Goal: Transaction & Acquisition: Book appointment/travel/reservation

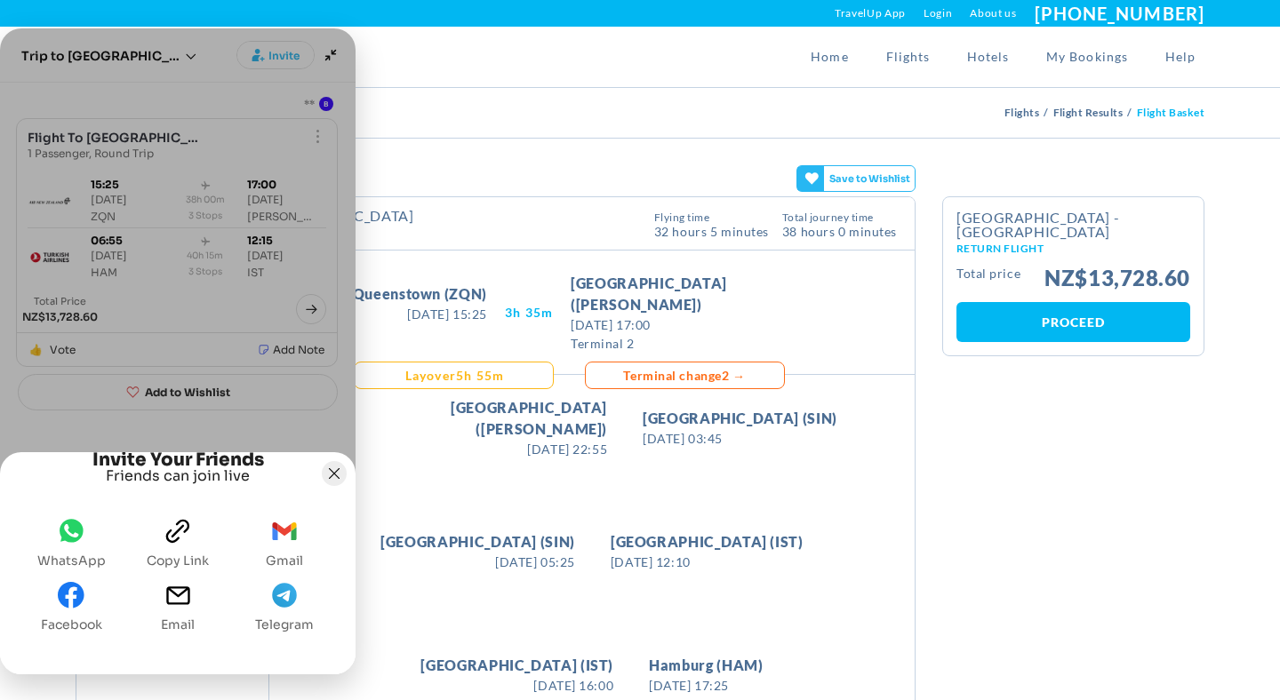
click at [333, 468] on icon "Joyned Window" at bounding box center [334, 473] width 11 height 11
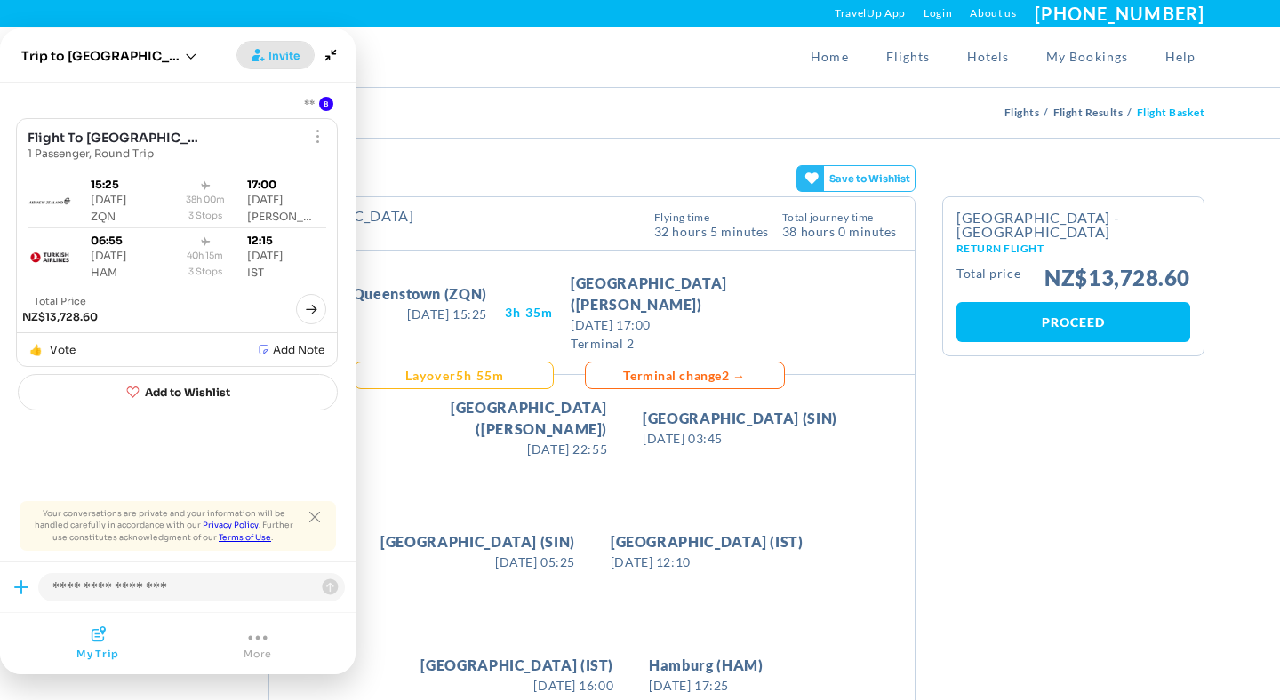
click at [272, 51] on span "Invite" at bounding box center [283, 56] width 31 height 18
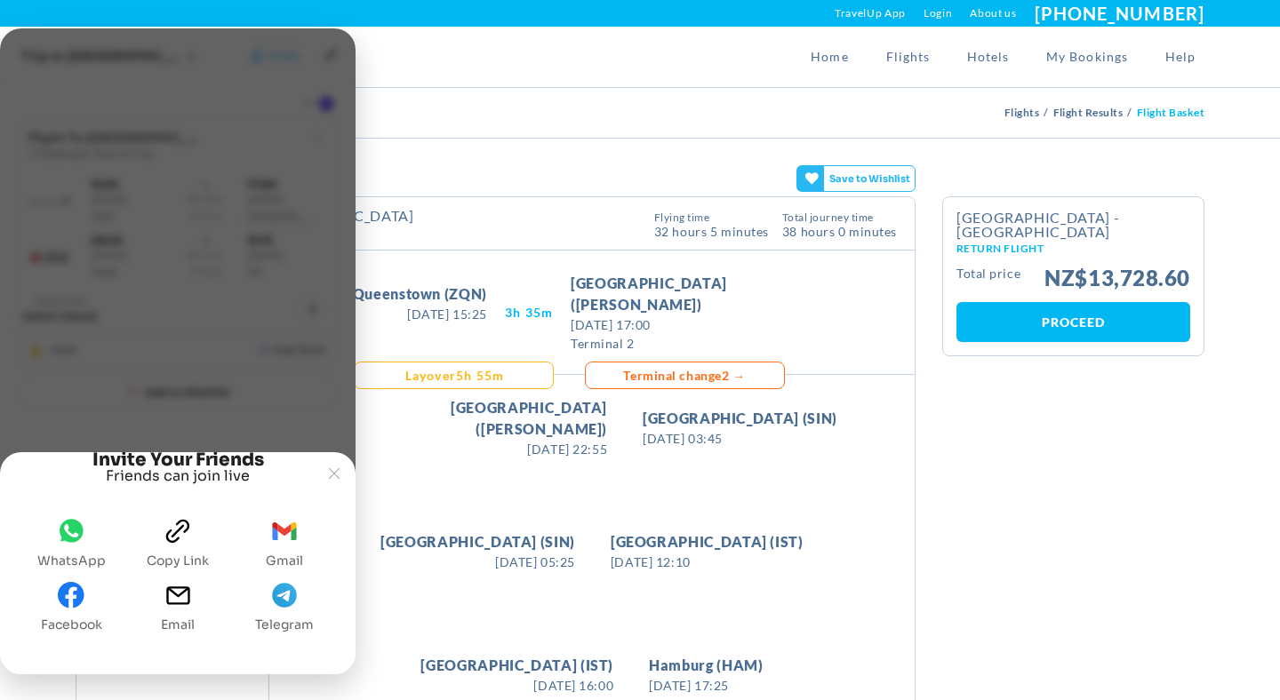
click at [176, 536] on icon "clipboard" at bounding box center [177, 531] width 27 height 27
click at [339, 468] on icon "Joyned Window" at bounding box center [334, 473] width 11 height 11
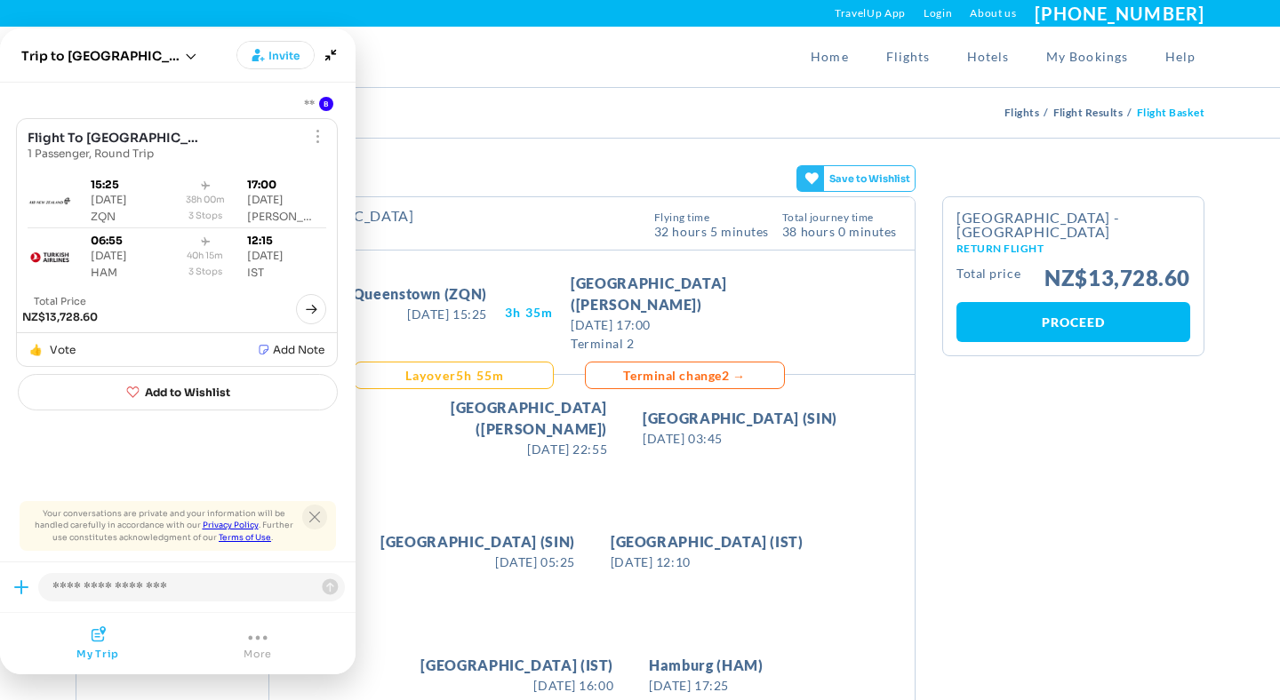
click at [311, 508] on button "Close tooltip" at bounding box center [314, 517] width 25 height 25
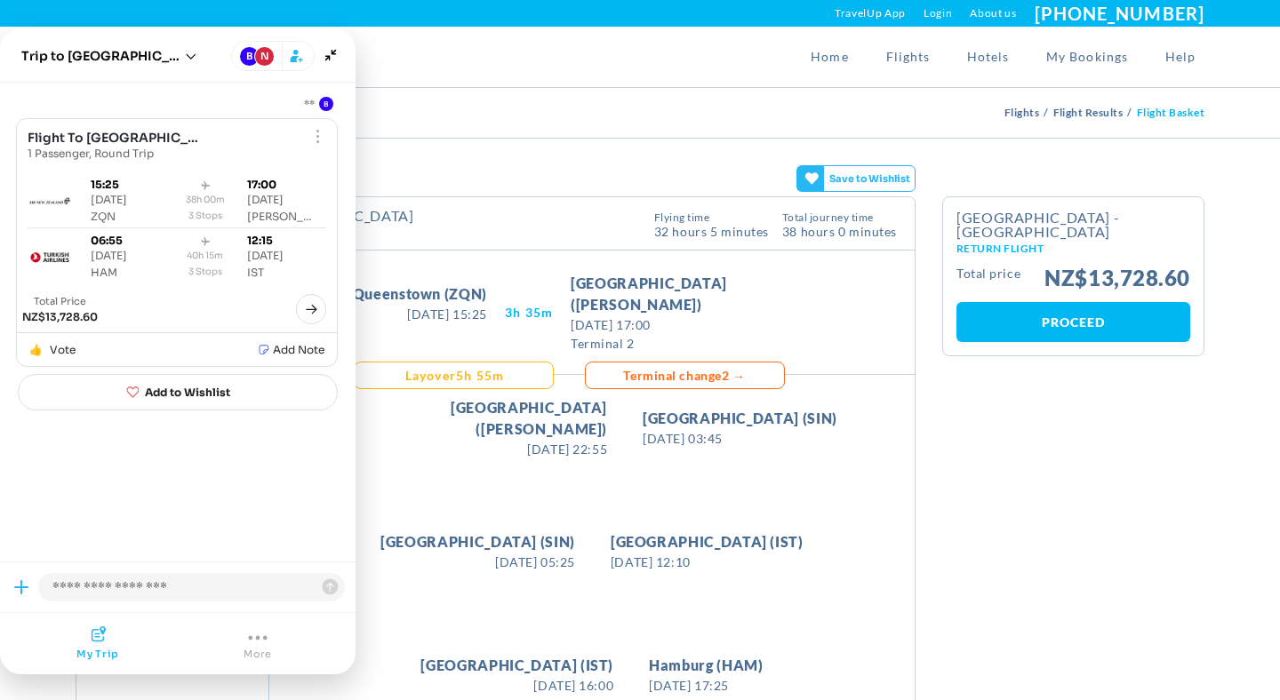
click at [509, 48] on div "Home Flights Hotels My Bookings Help" at bounding box center [640, 57] width 1156 height 60
click at [332, 53] on icon "Minimize" at bounding box center [330, 55] width 11 height 11
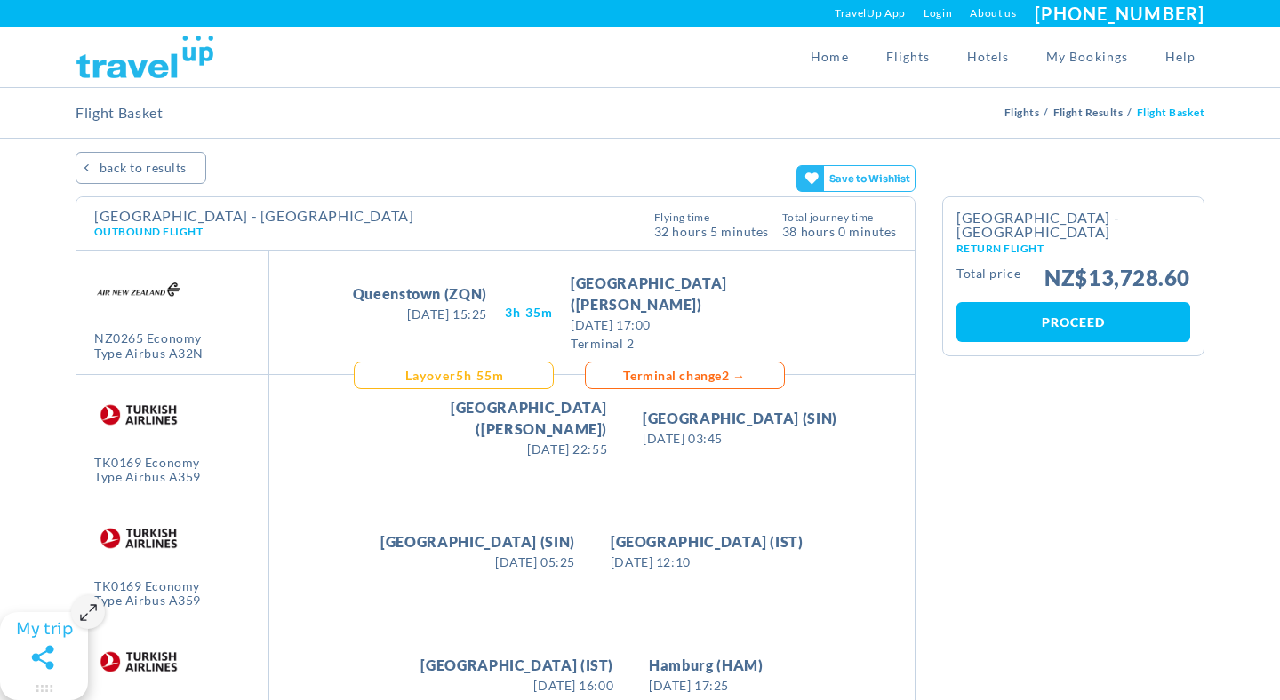
drag, startPoint x: 51, startPoint y: 560, endPoint x: 12, endPoint y: 671, distance: 117.8
click at [12, 671] on gamitee-floater-minimize-handle "Maximize" at bounding box center [44, 656] width 88 height 88
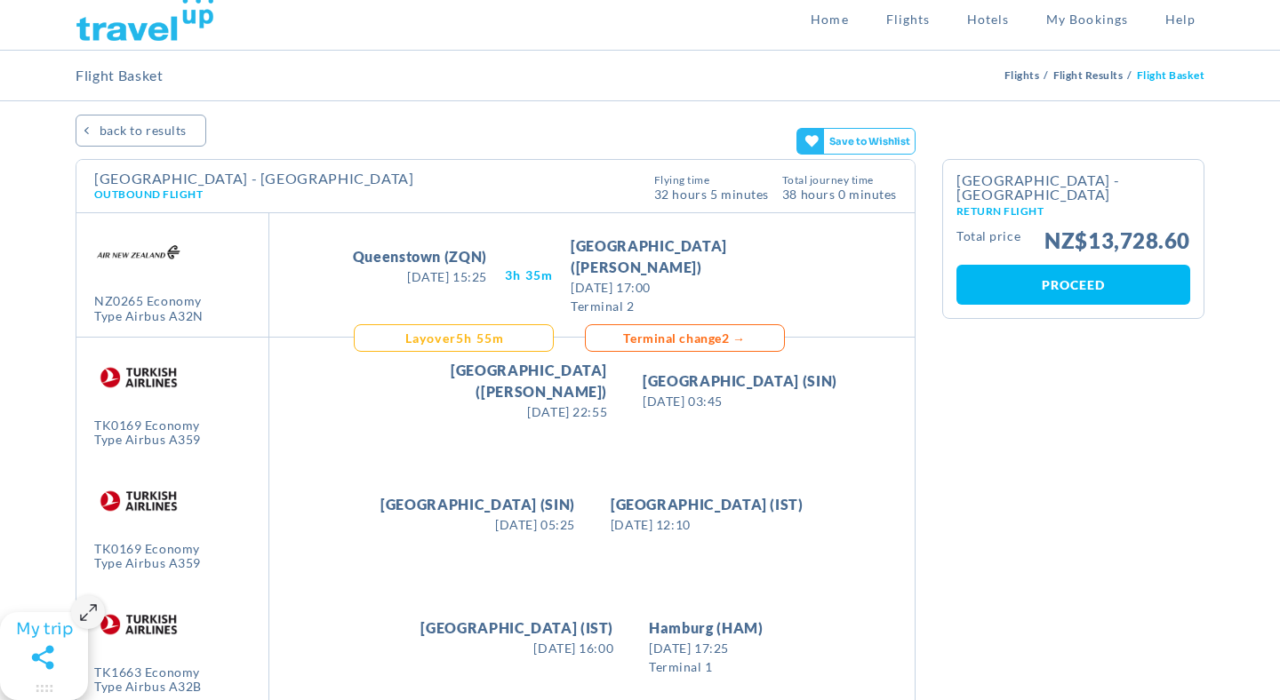
scroll to position [30, 0]
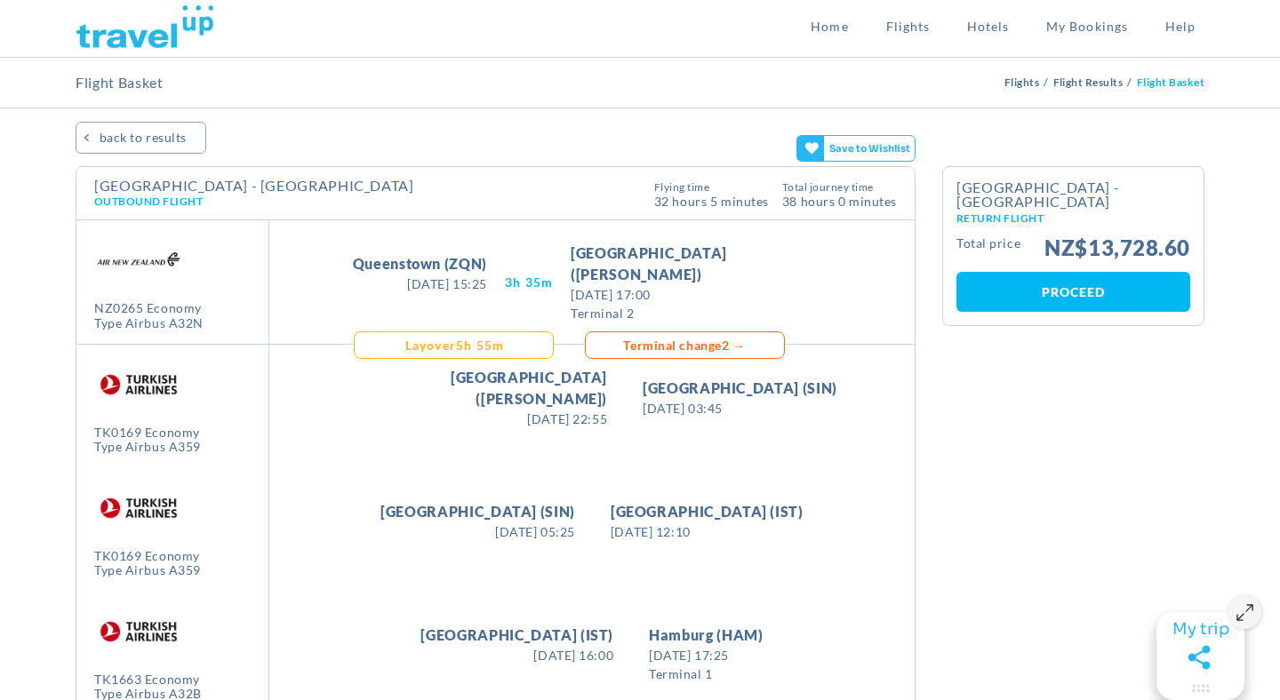
drag, startPoint x: 32, startPoint y: 644, endPoint x: 1220, endPoint y: 648, distance: 1187.5
click at [1220, 648] on gamitee-floater-minimize-handle "Maximize" at bounding box center [1200, 656] width 88 height 88
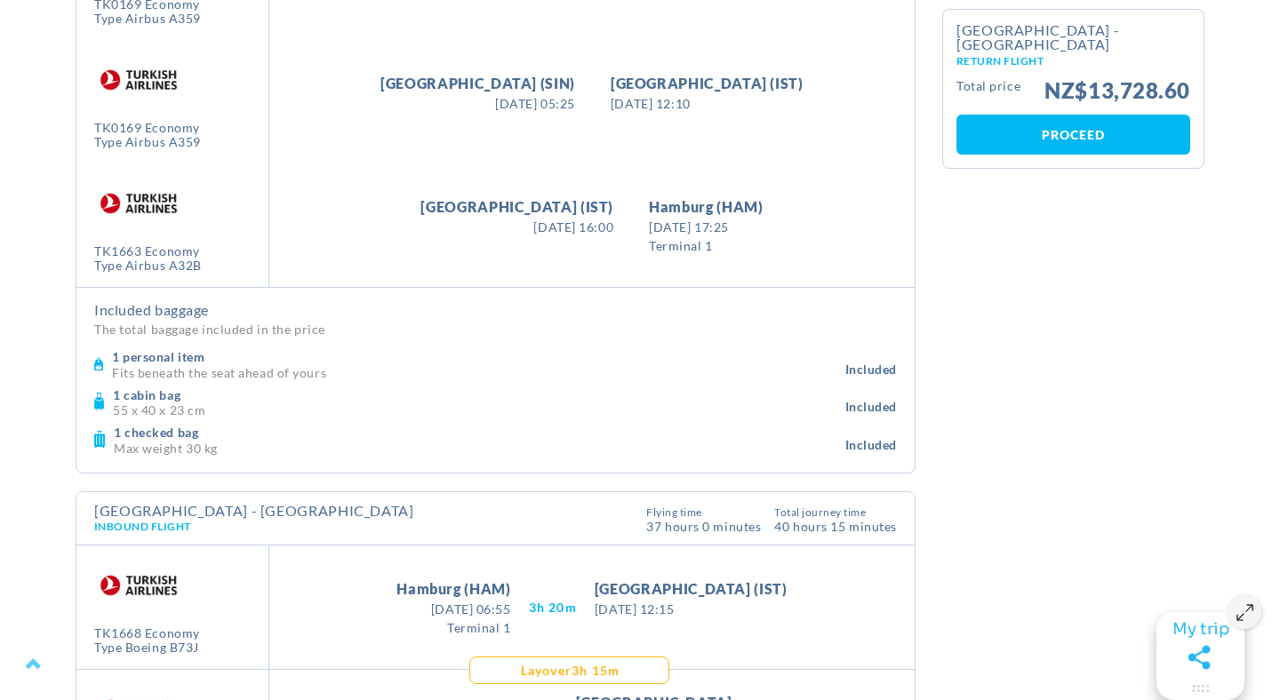
scroll to position [0, 0]
